Goal: Navigation & Orientation: Understand site structure

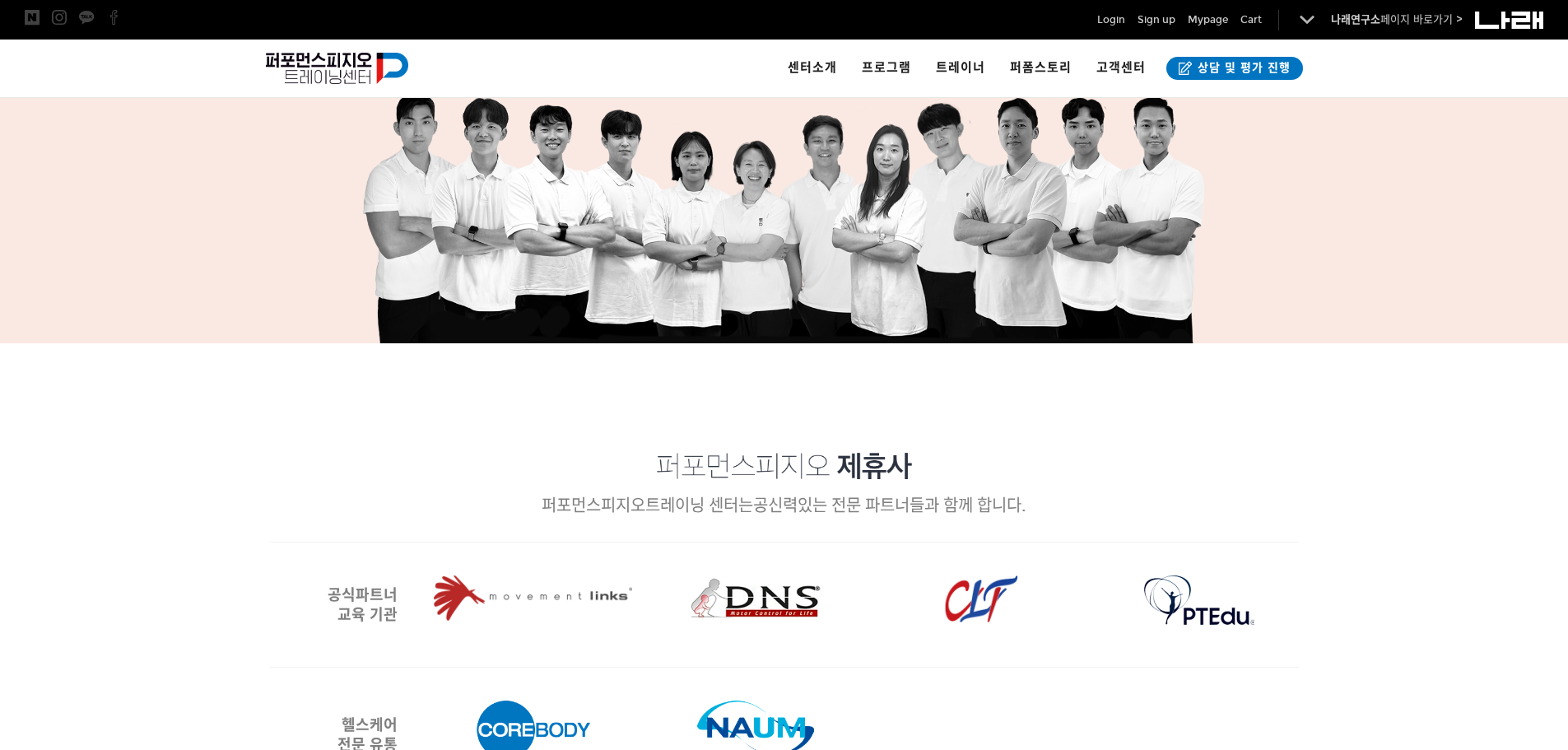
scroll to position [2305, 0]
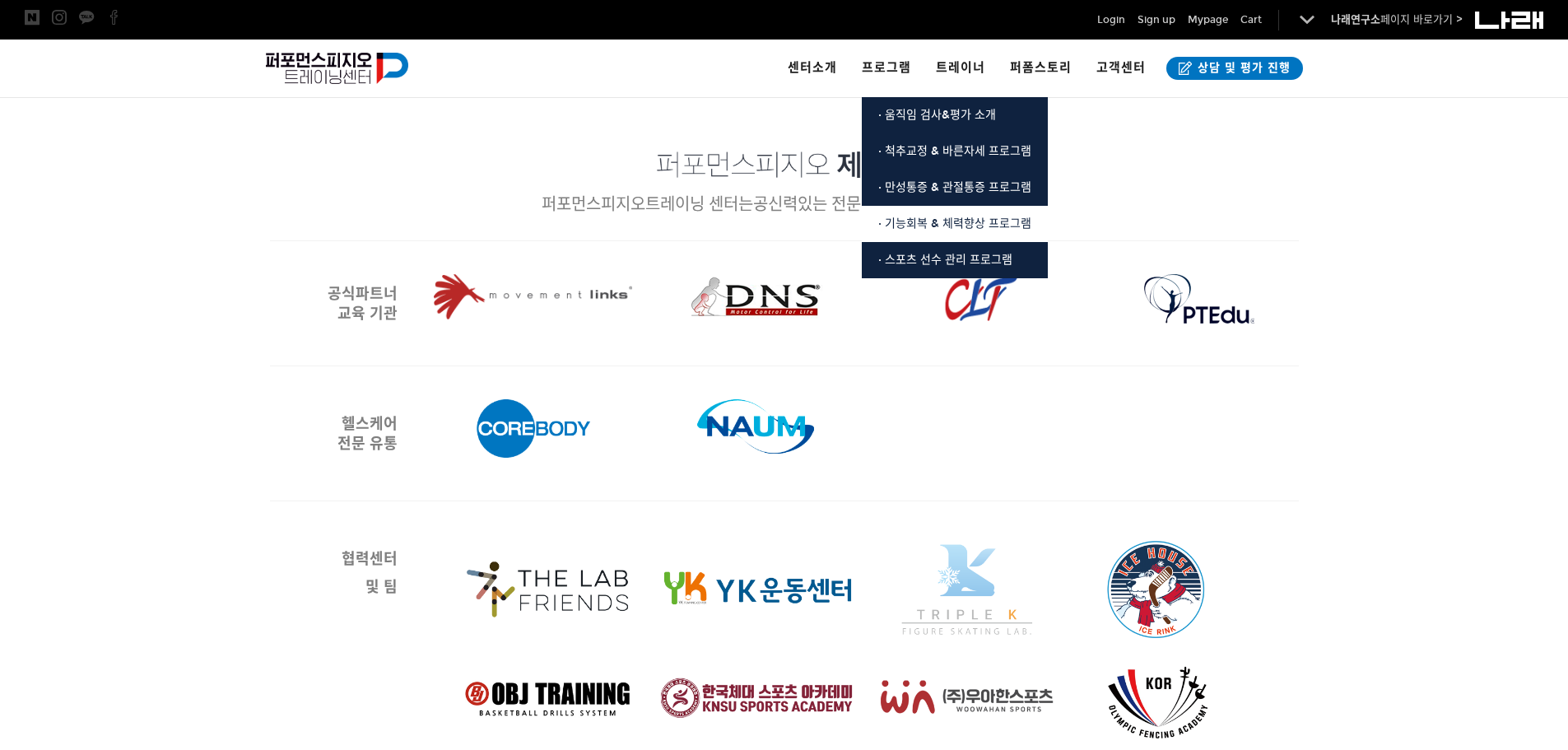
click at [918, 227] on span "· 기능회복 & 체력향상 프로그램" at bounding box center [954, 224] width 153 height 14
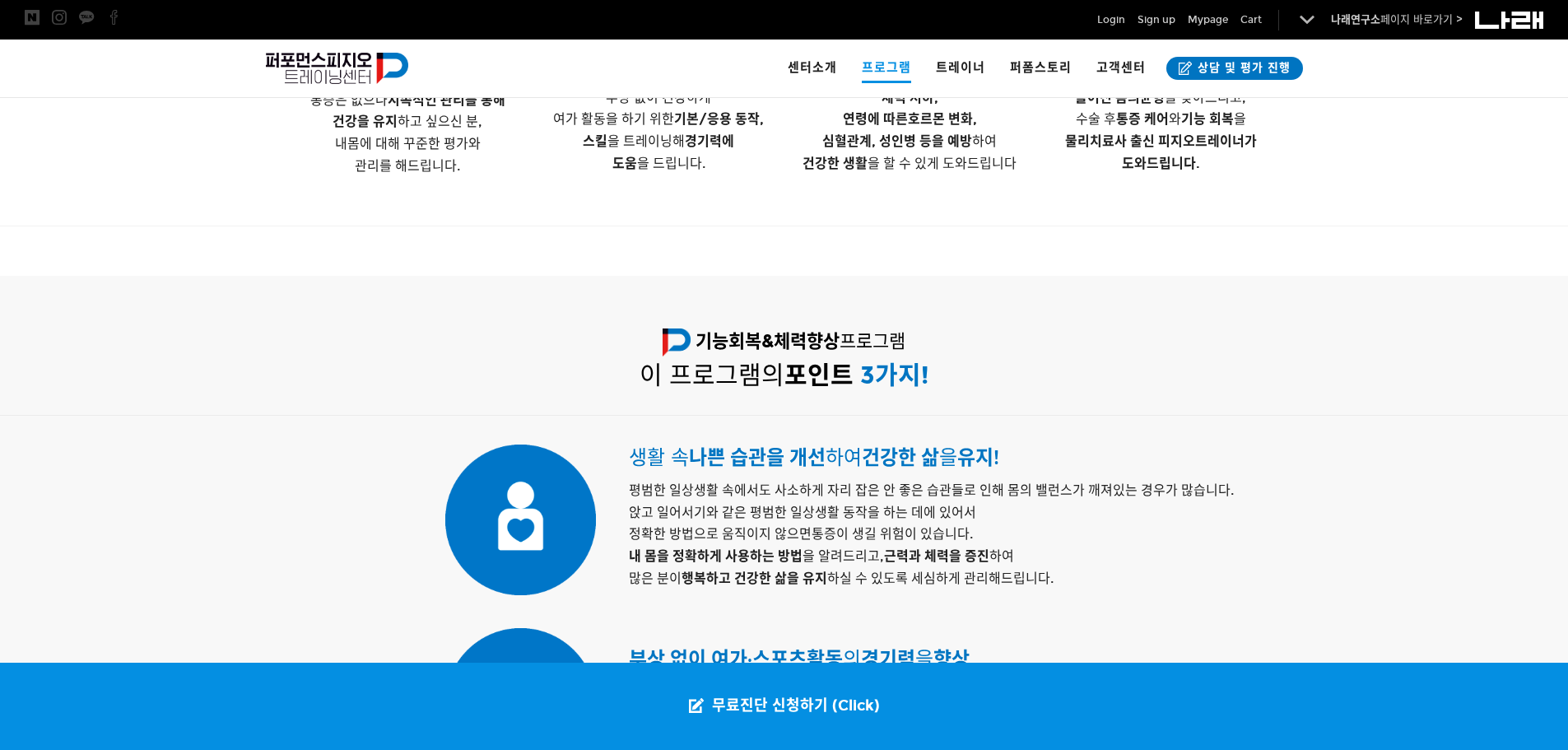
scroll to position [576, 0]
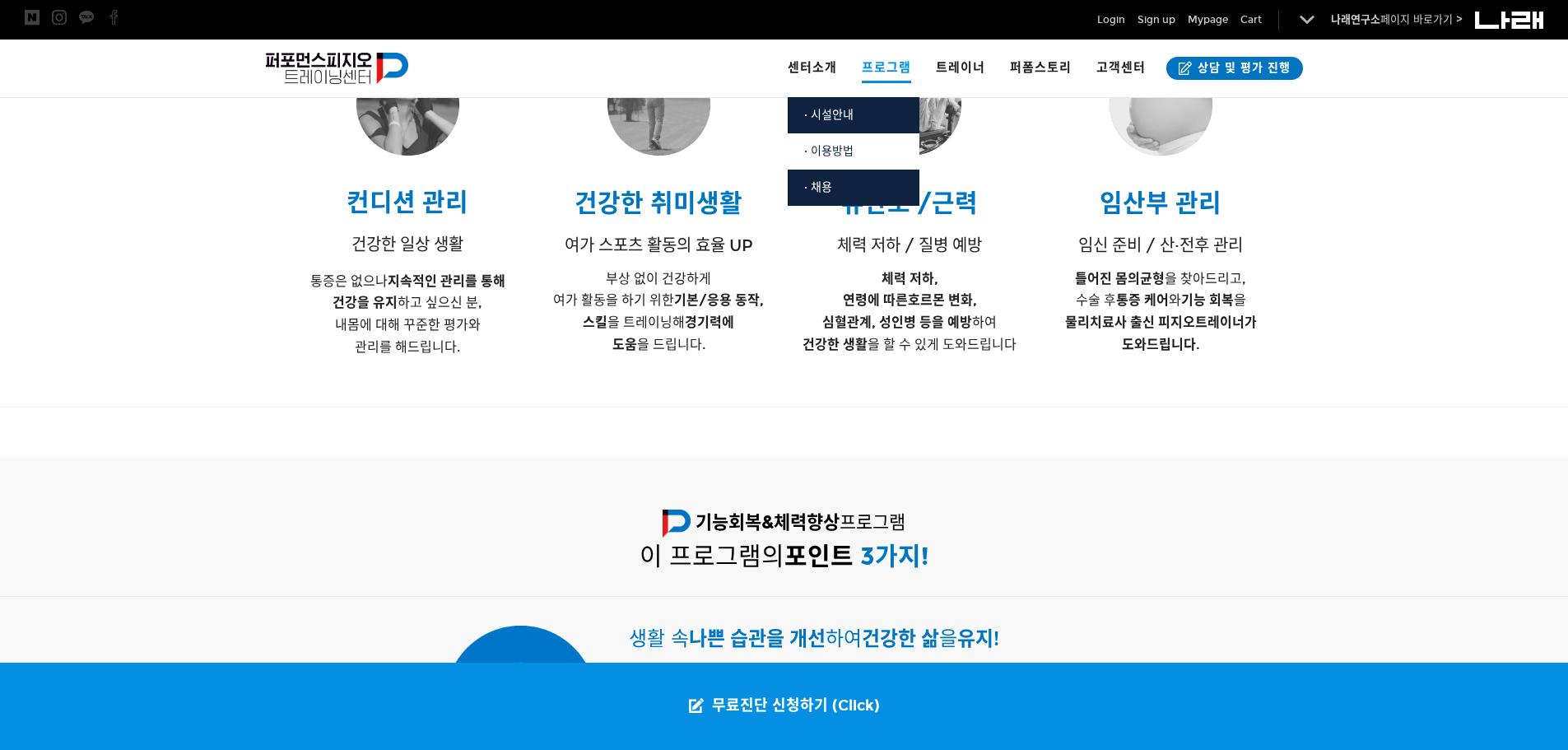
click at [832, 144] on span "· 이용방법" at bounding box center [829, 151] width 50 height 14
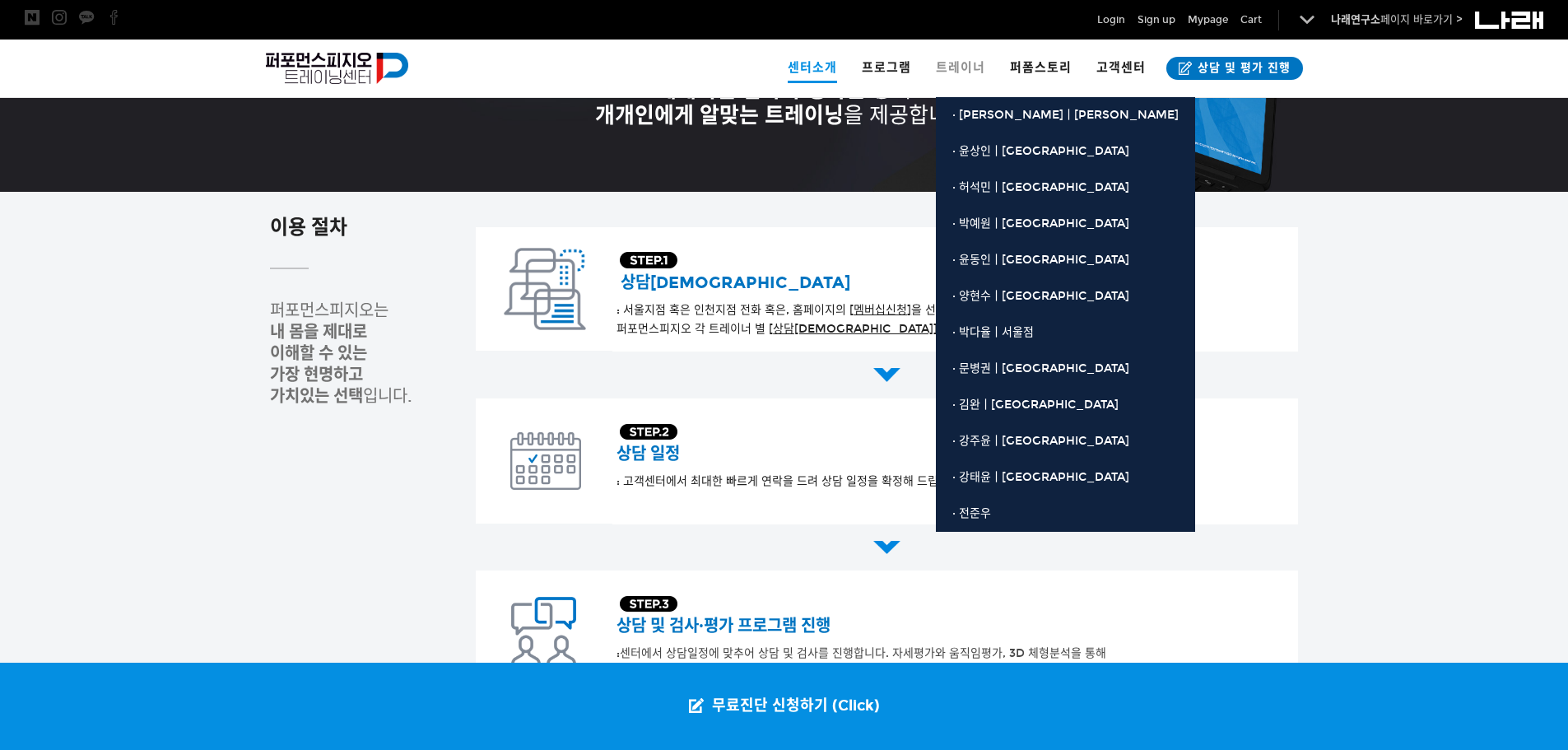
scroll to position [165, 0]
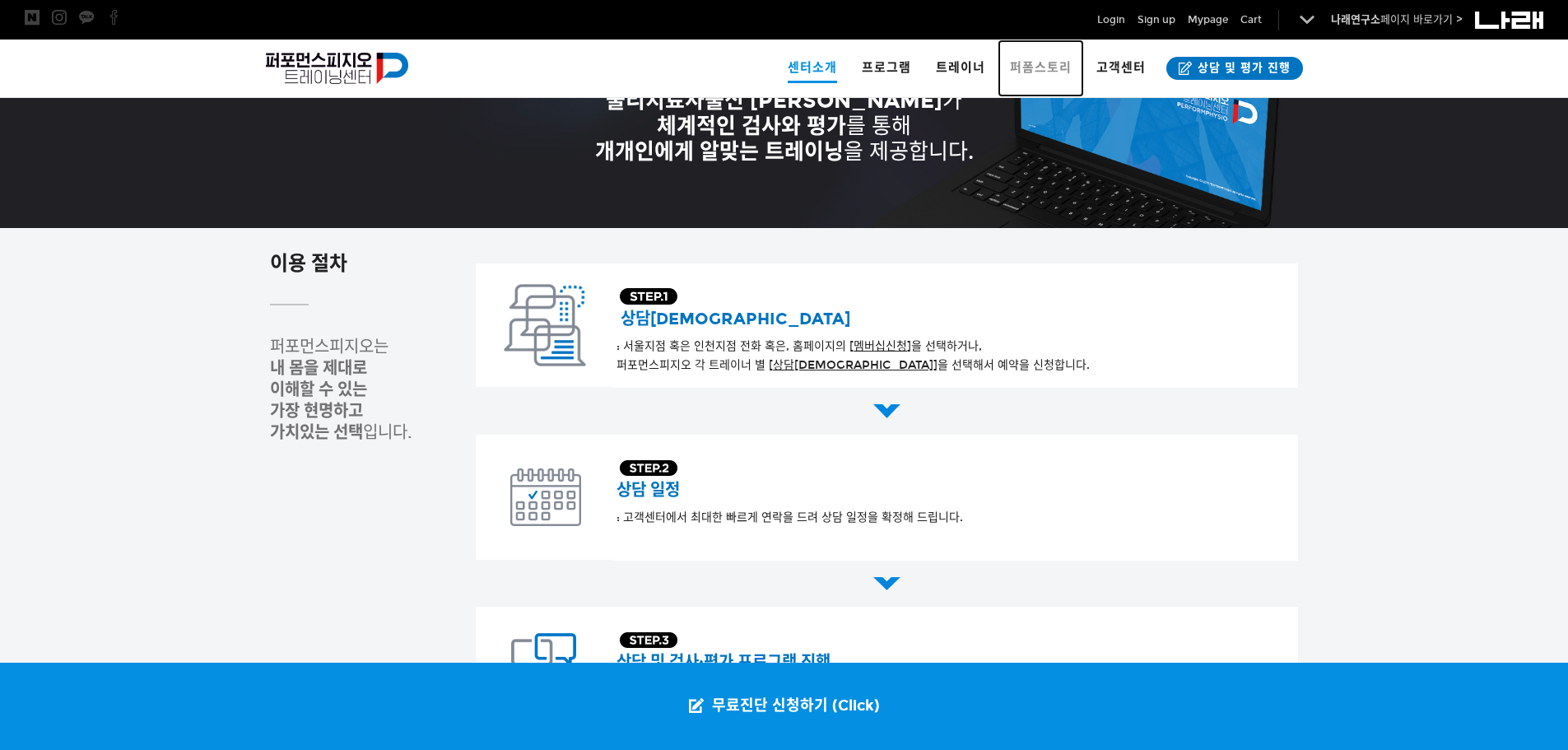
click at [1022, 67] on span "퍼폼스토리" at bounding box center [1040, 67] width 61 height 15
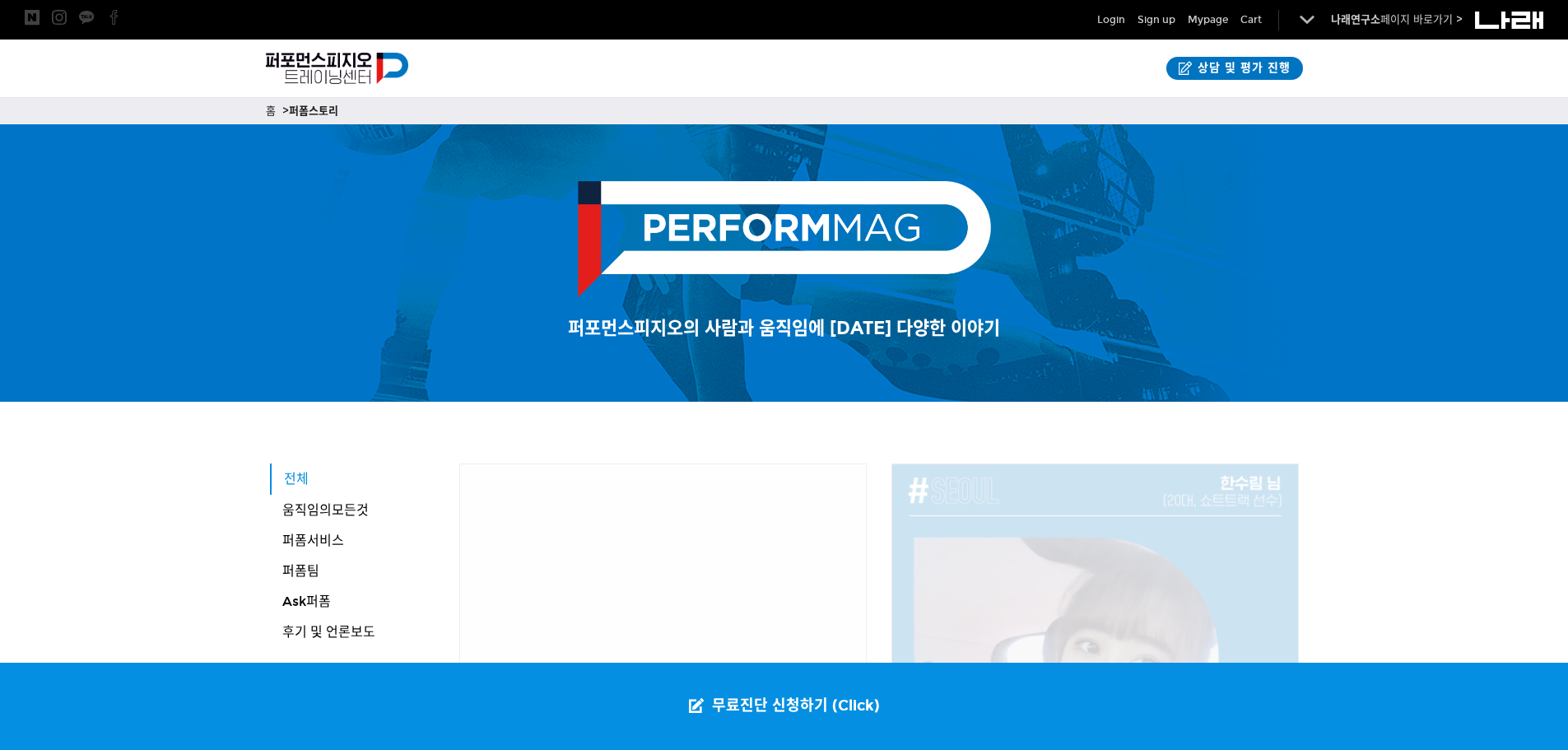
scroll to position [329, 0]
